Goal: Task Accomplishment & Management: Complete application form

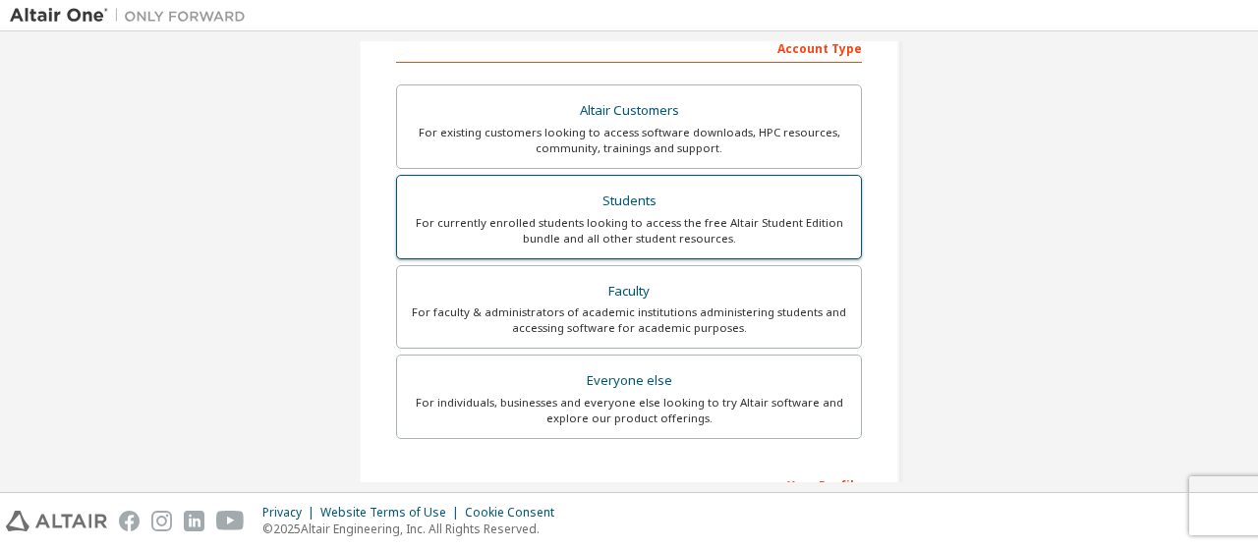
scroll to position [344, 0]
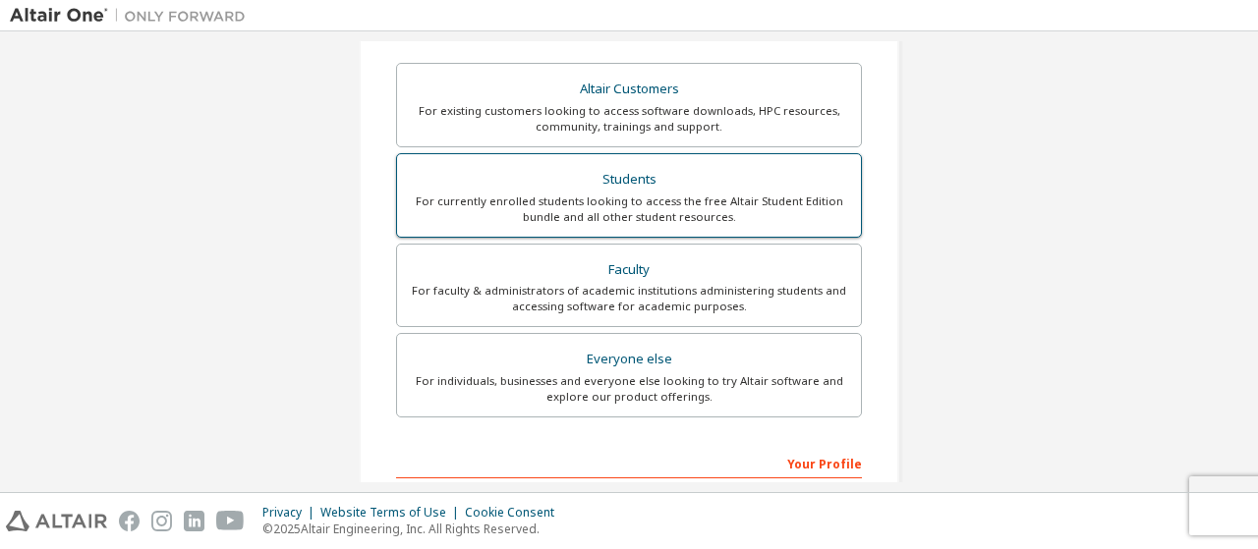
click at [633, 196] on div "For currently enrolled students looking to access the free Altair Student Editi…" at bounding box center [629, 209] width 440 height 31
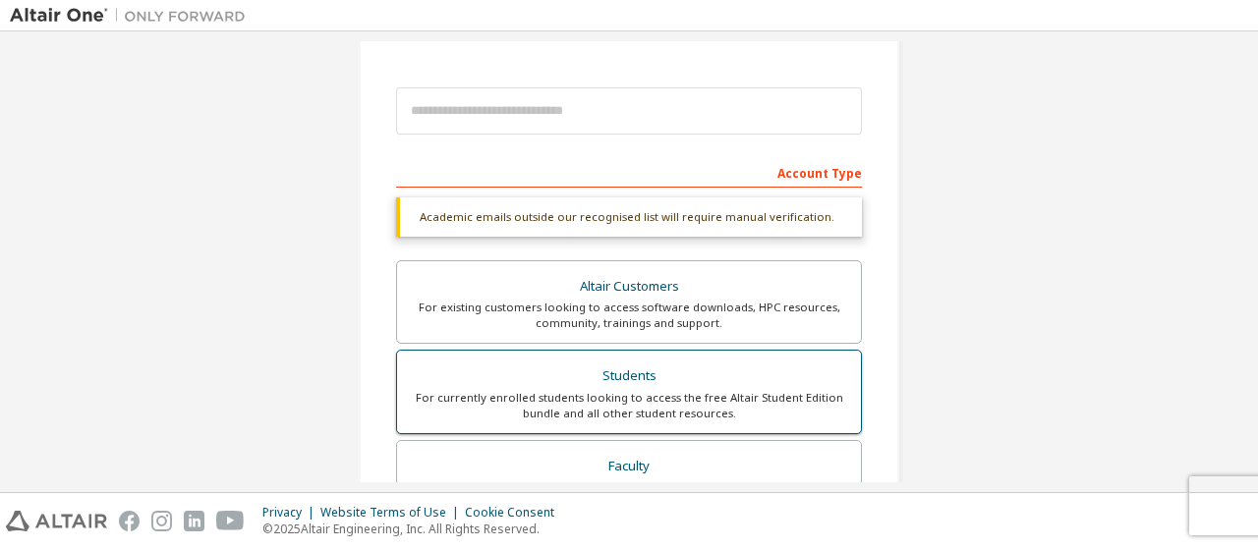
scroll to position [198, 0]
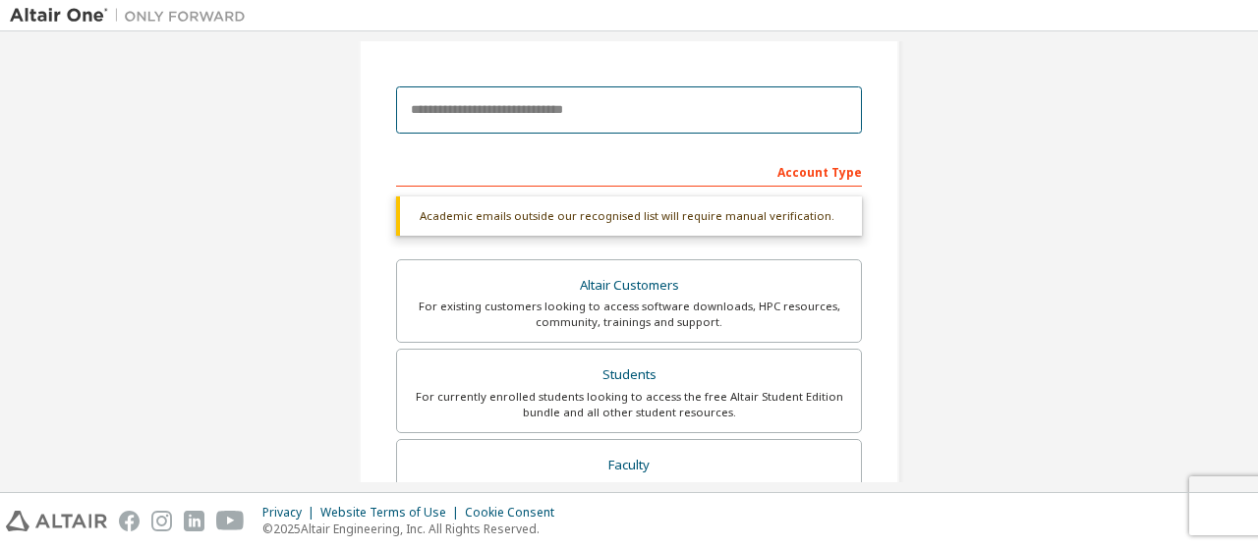
click at [758, 119] on input "email" at bounding box center [629, 109] width 466 height 47
type input "**********"
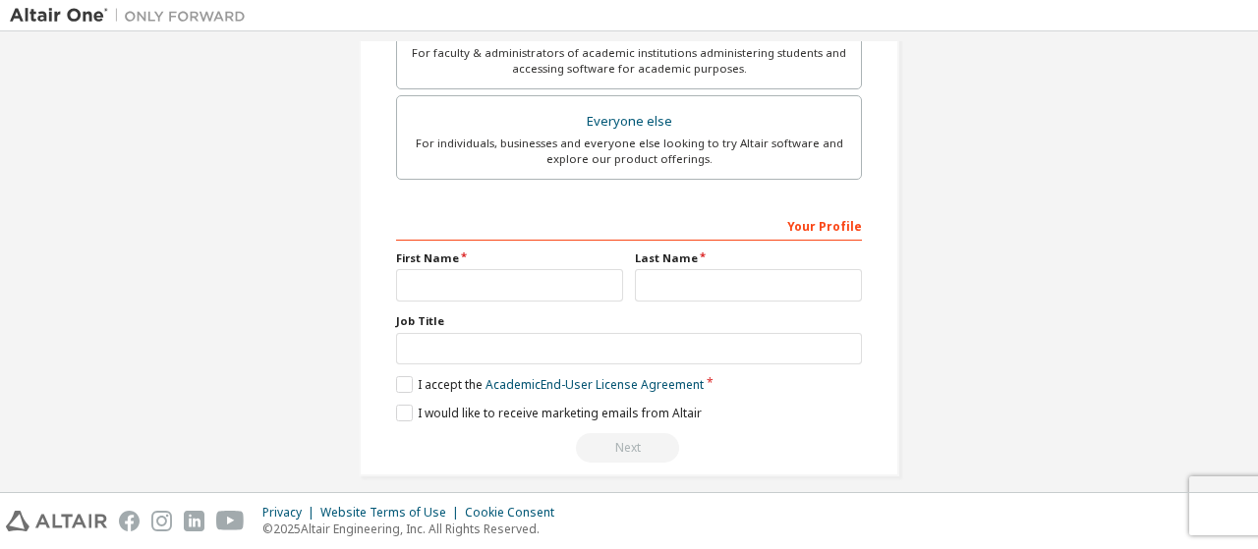
scroll to position [594, 0]
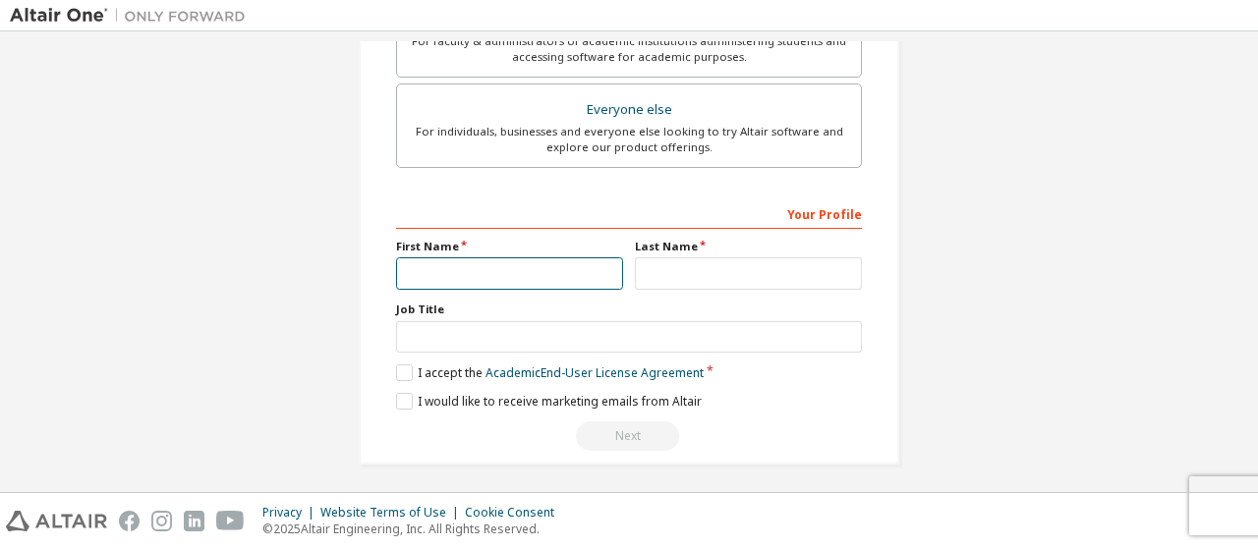
click at [450, 270] on input "text" at bounding box center [509, 273] width 227 height 32
type input "*******"
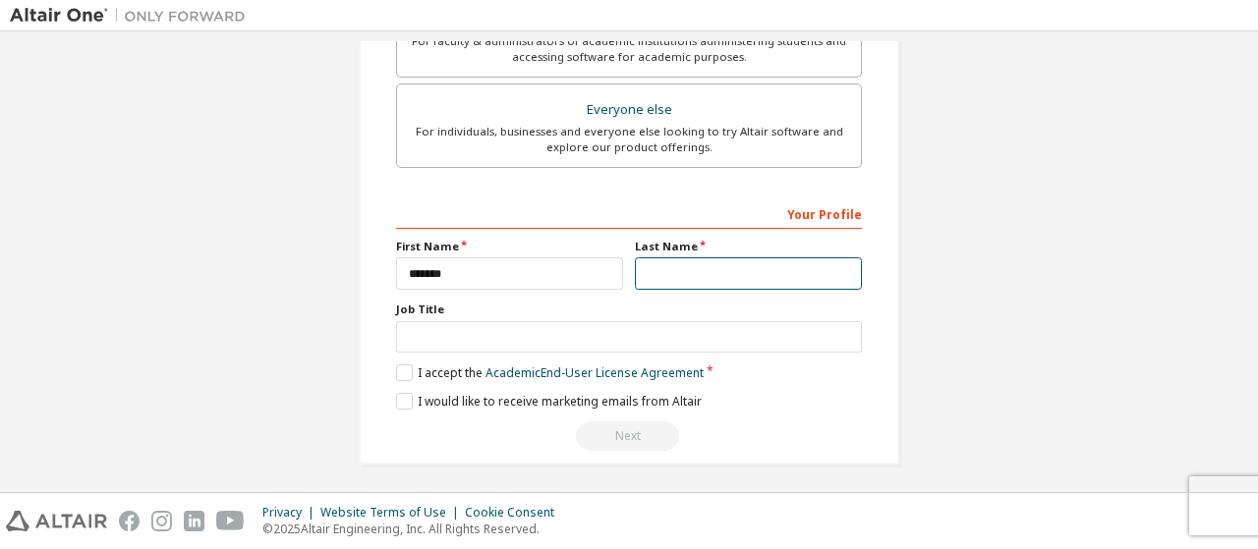
click at [692, 271] on input "text" at bounding box center [748, 273] width 227 height 32
type input "**********"
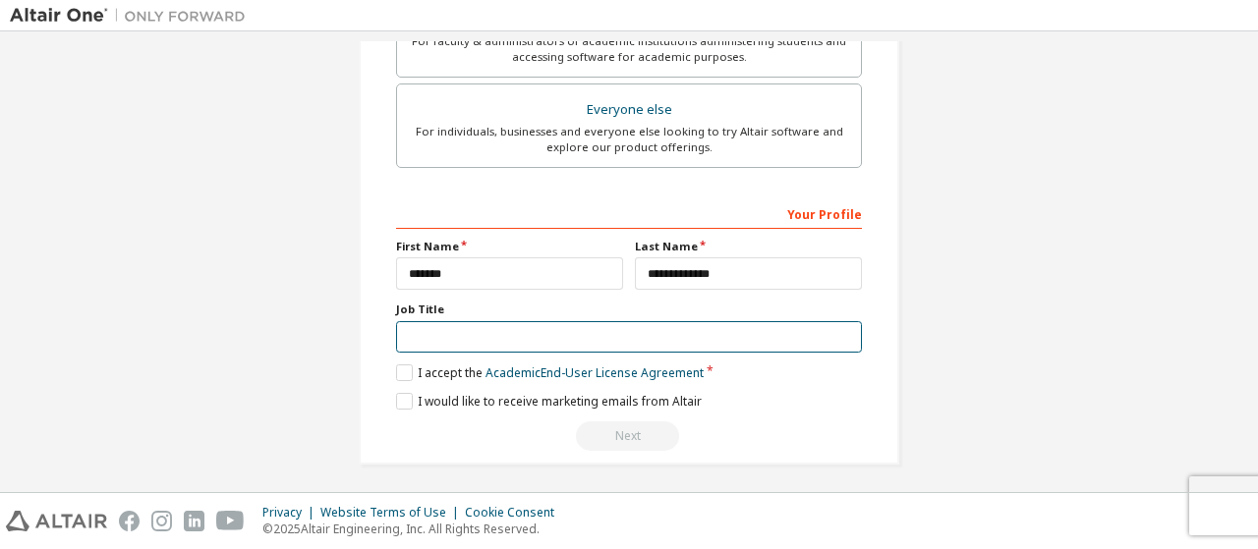
click at [676, 336] on input "text" at bounding box center [629, 337] width 466 height 32
type input "*"
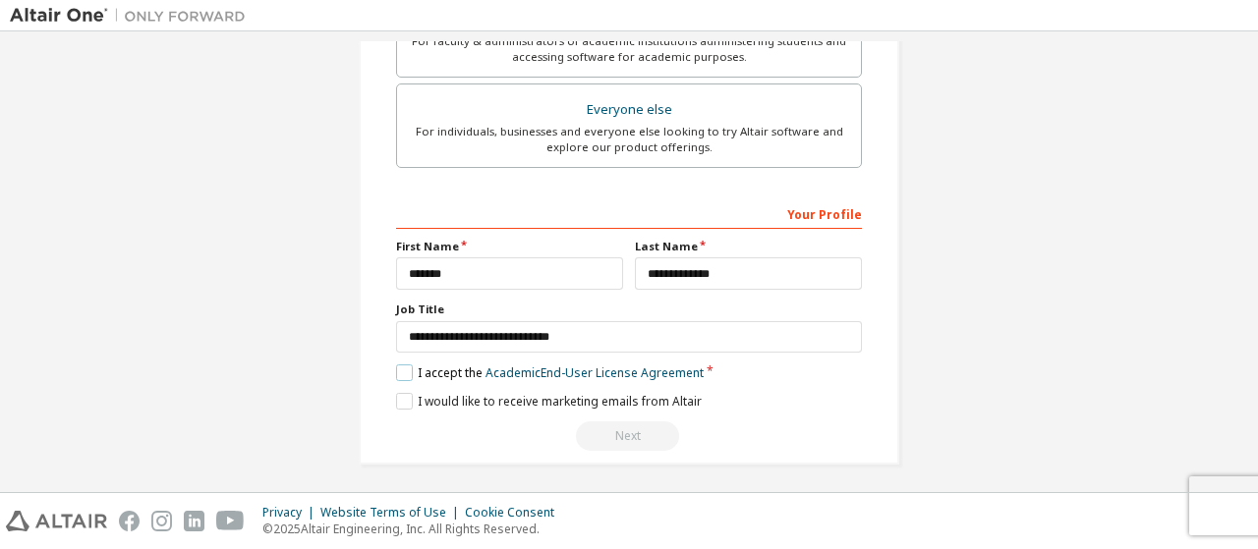
click at [396, 366] on label "I accept the Academic End-User License Agreement" at bounding box center [550, 373] width 308 height 17
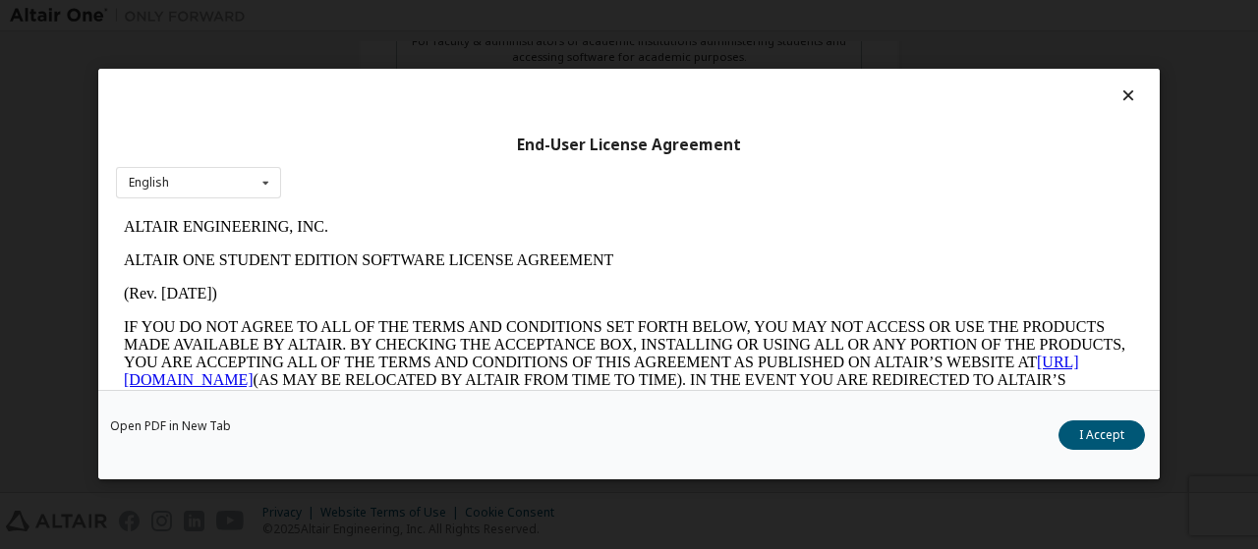
scroll to position [0, 0]
click at [1095, 441] on button "I Accept" at bounding box center [1101, 436] width 86 height 29
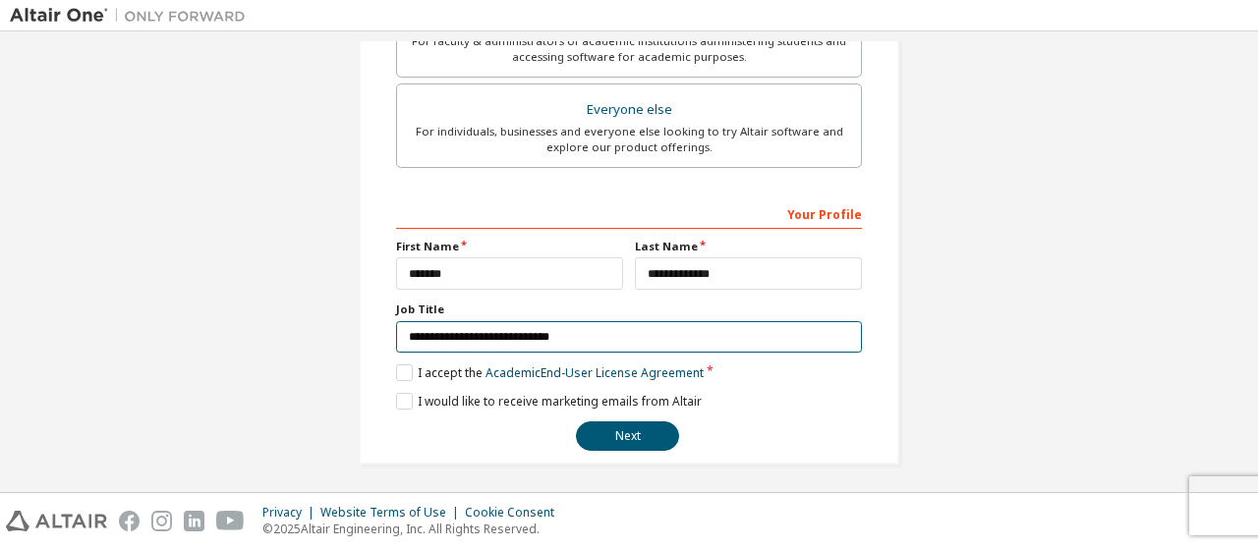
click at [623, 333] on input "**********" at bounding box center [629, 337] width 466 height 32
type input "*"
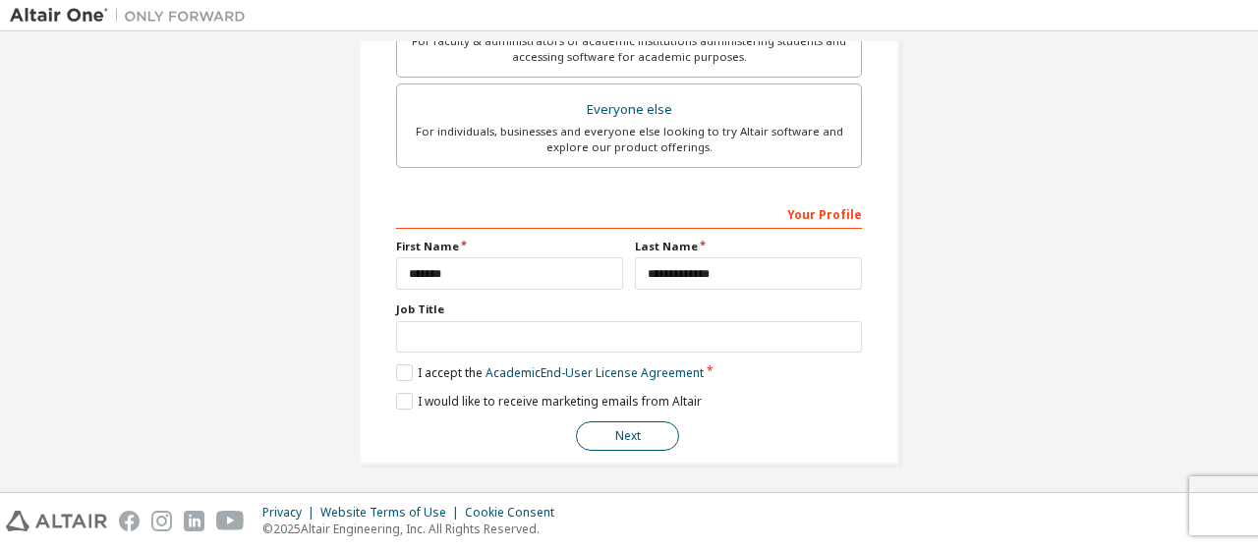
click at [625, 424] on button "Next" at bounding box center [627, 436] width 103 height 29
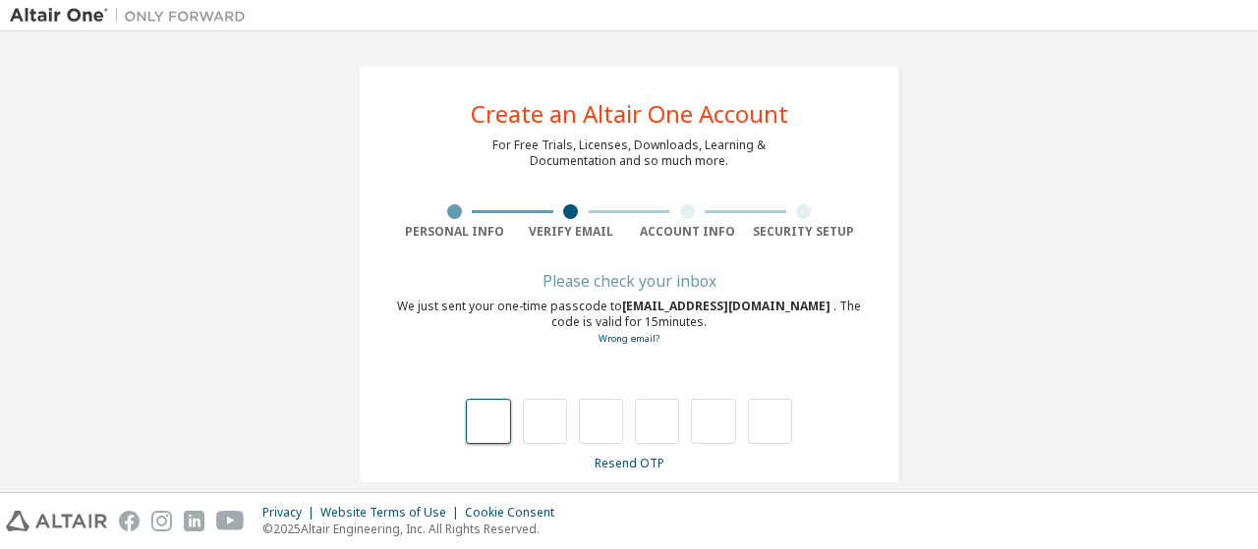
type input "*"
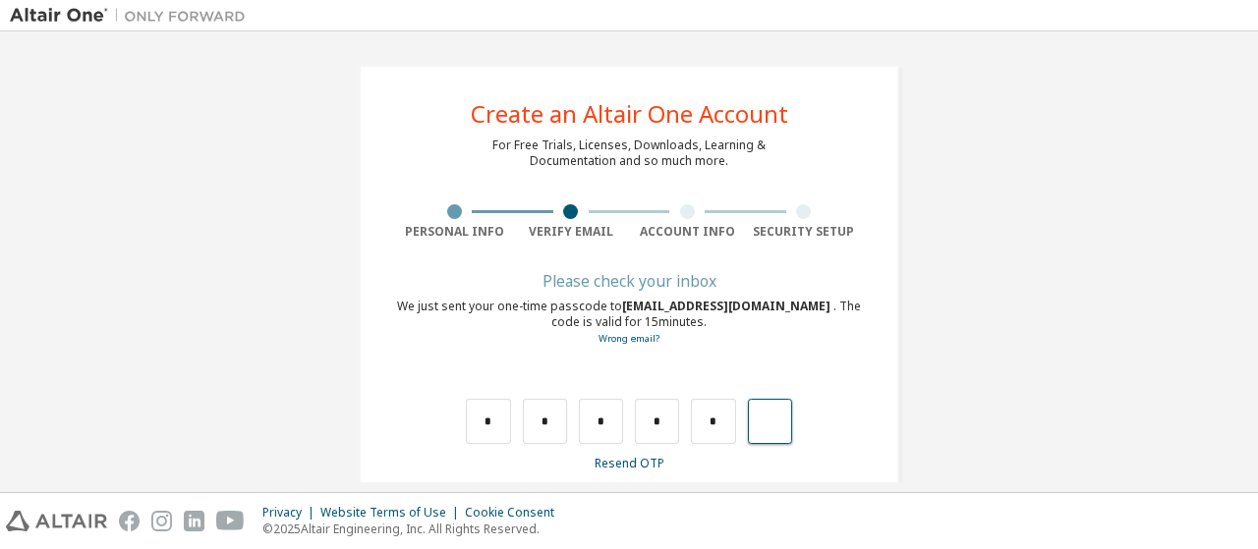
type input "*"
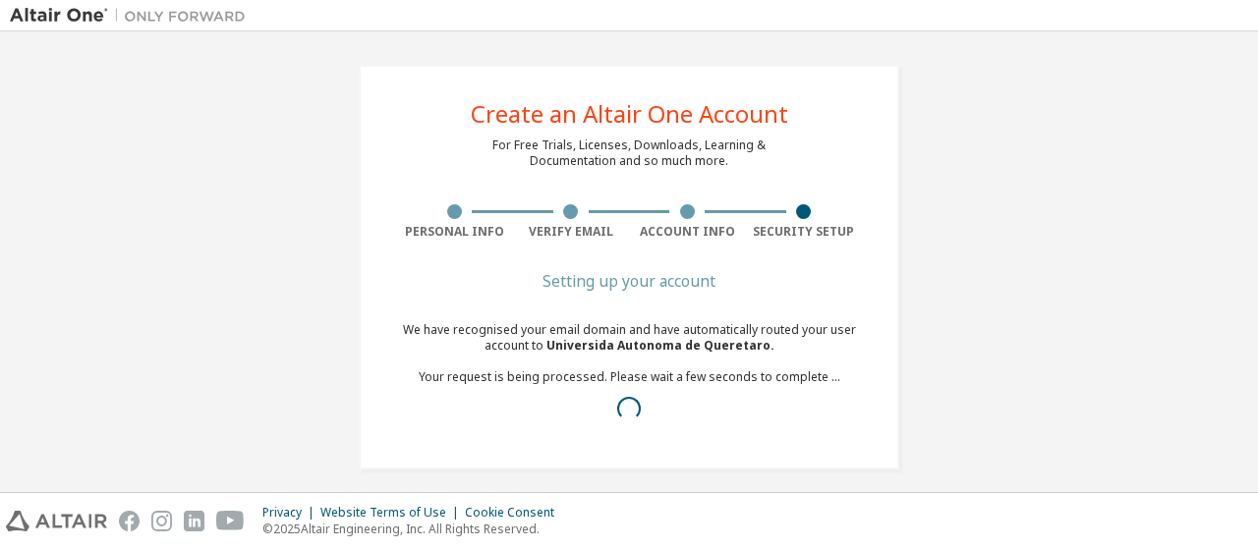
scroll to position [10, 0]
